Goal: Find specific page/section: Find specific page/section

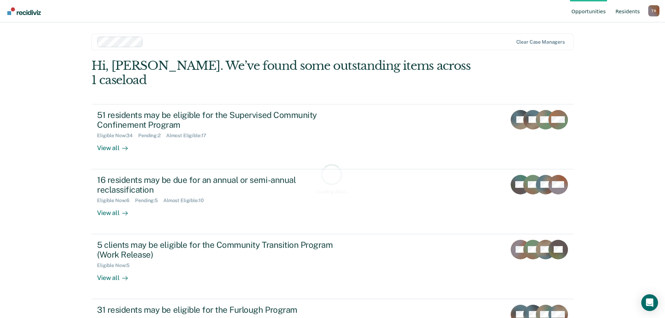
click at [631, 10] on link "Resident s" at bounding box center [627, 11] width 27 height 22
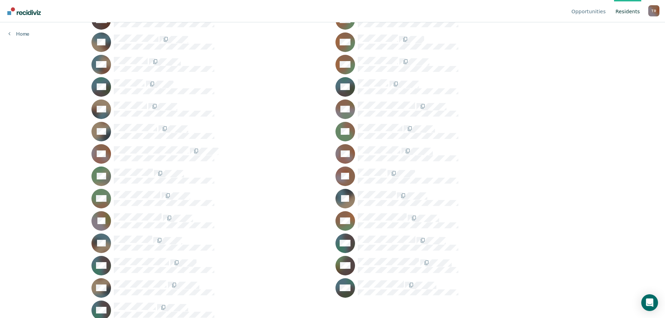
scroll to position [610, 0]
